Goal: Navigation & Orientation: Find specific page/section

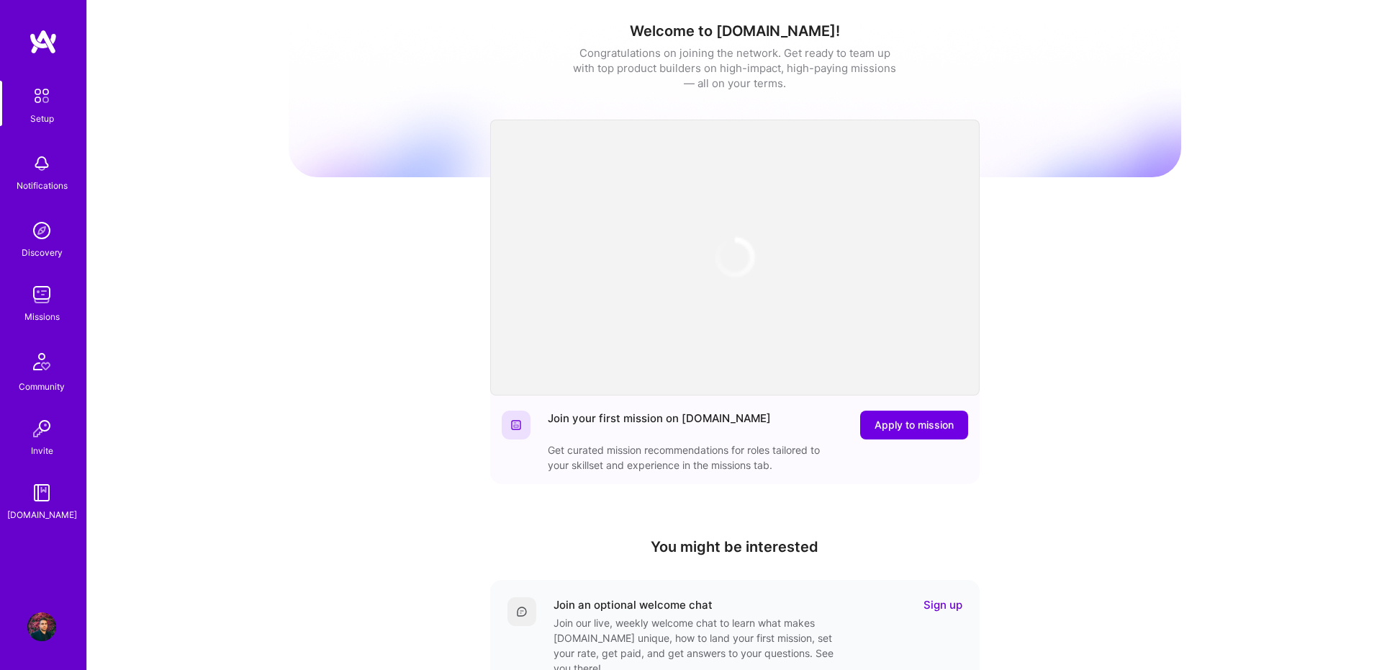
click at [52, 298] on img at bounding box center [41, 294] width 29 height 29
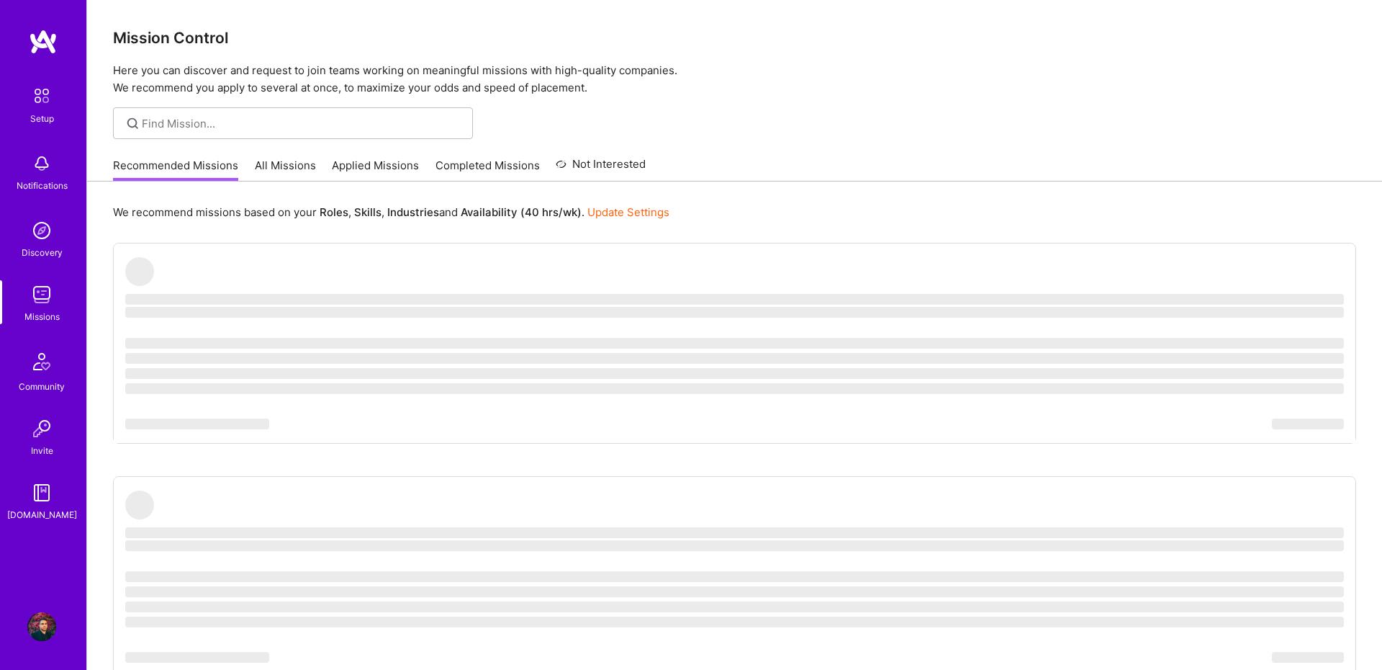
click at [299, 164] on link "All Missions" at bounding box center [285, 170] width 61 height 24
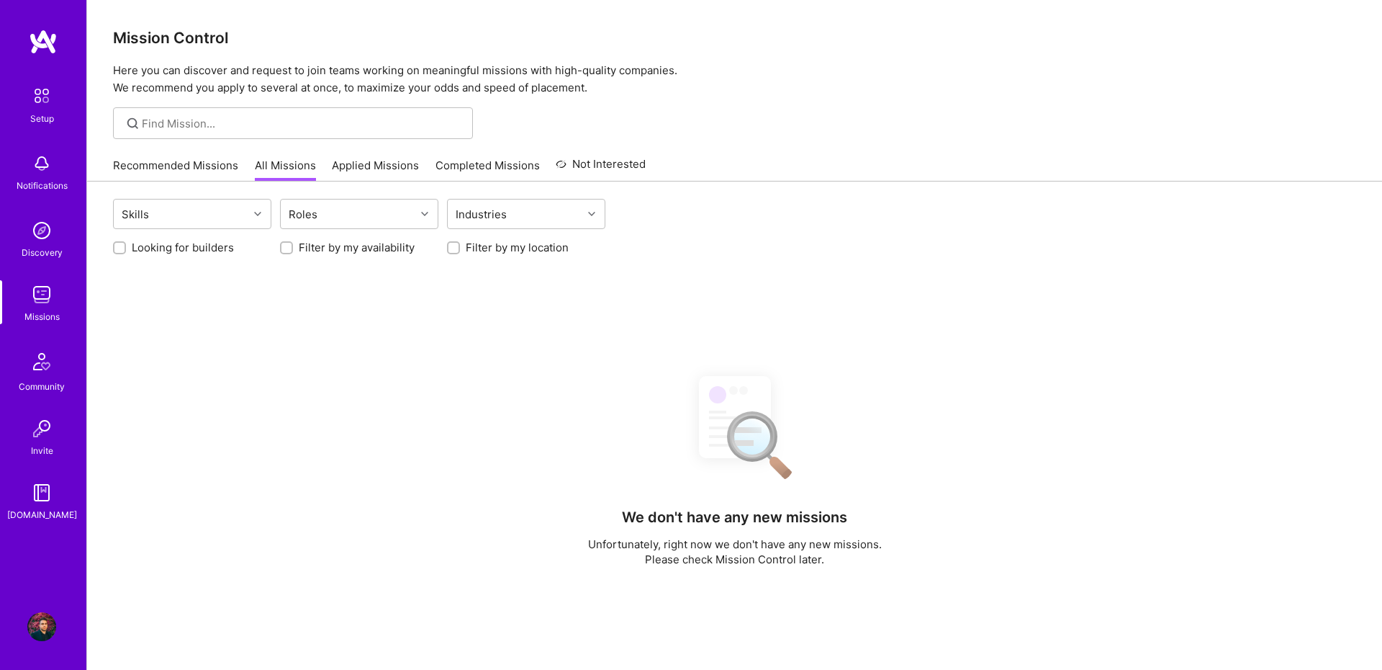
click at [368, 167] on link "Applied Missions" at bounding box center [375, 170] width 87 height 24
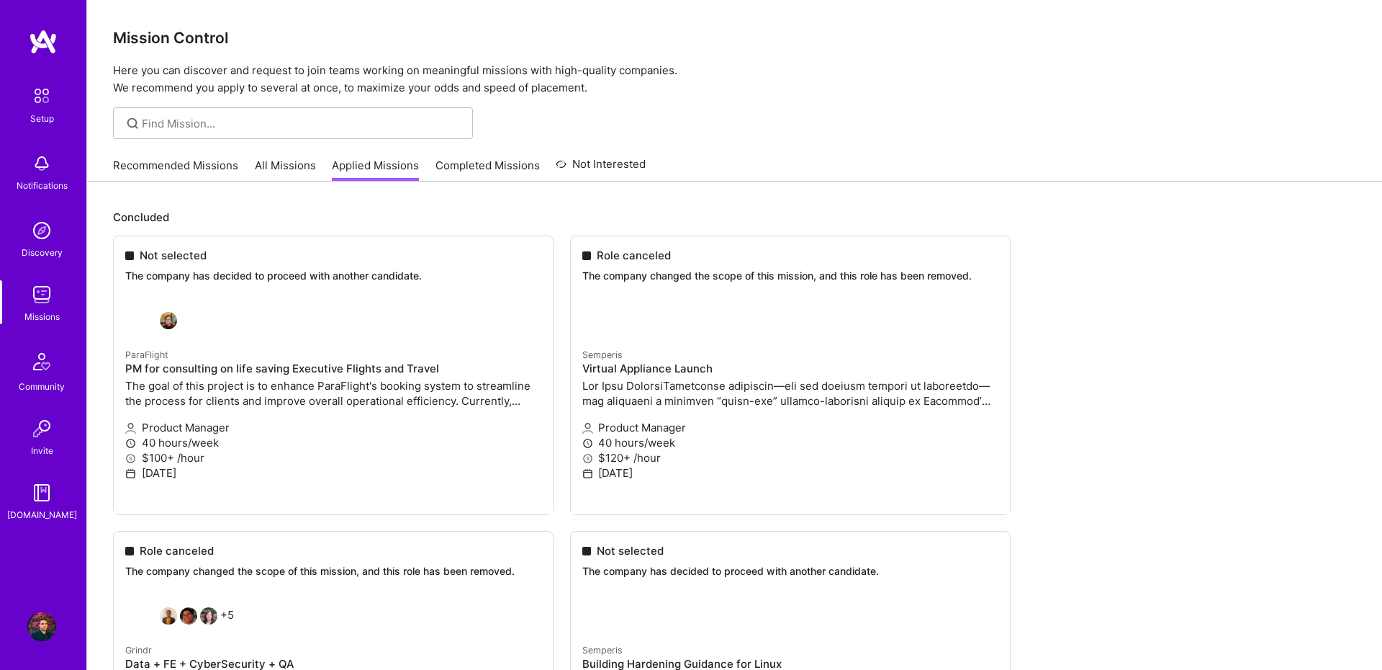
click at [269, 163] on link "All Missions" at bounding box center [285, 170] width 61 height 24
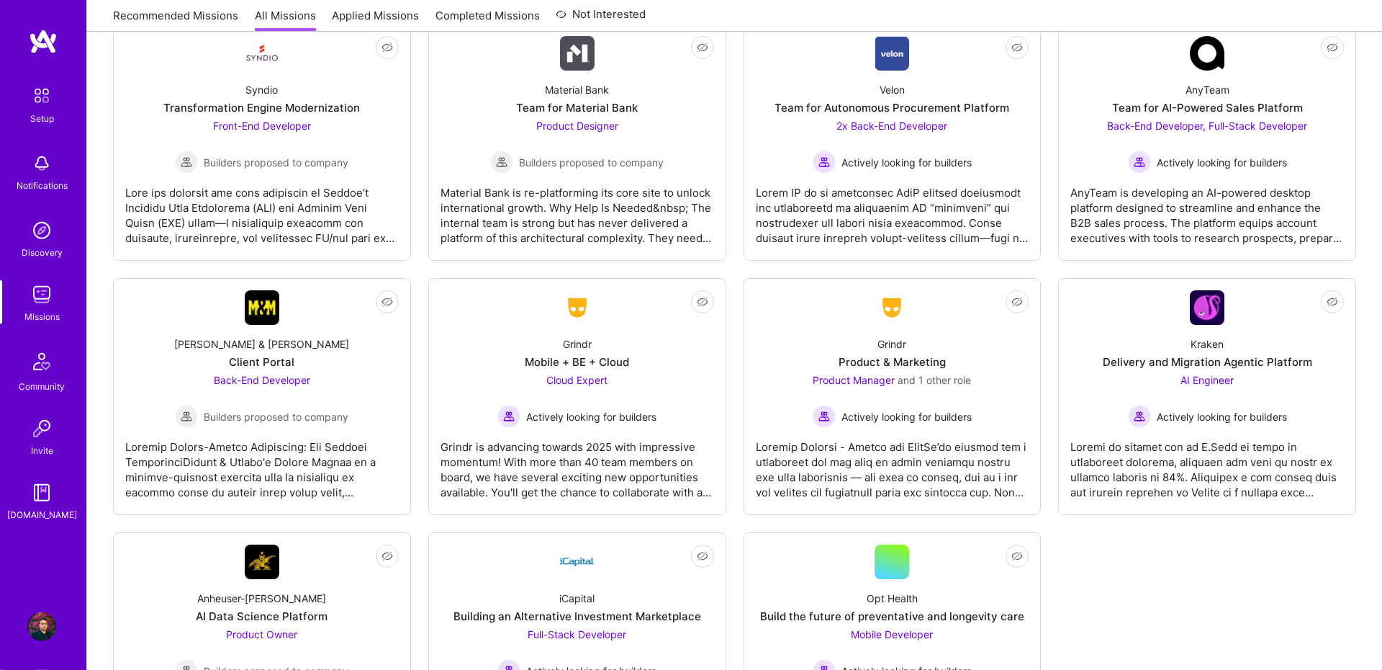
scroll to position [3090, 0]
